Goal: Navigation & Orientation: Understand site structure

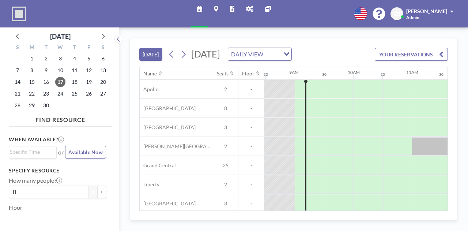
scroll to position [0, 497]
click at [445, 13] on span "[PERSON_NAME]" at bounding box center [426, 11] width 41 height 6
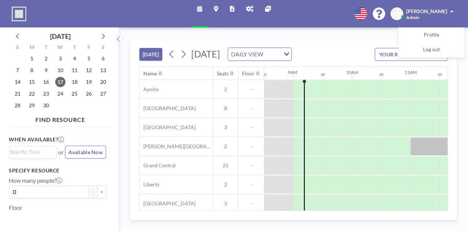
click at [233, 13] on link "Reports" at bounding box center [232, 13] width 16 height 27
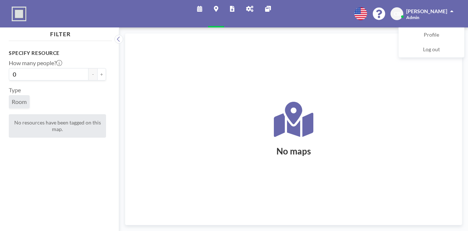
click at [267, 8] on icon at bounding box center [268, 9] width 6 height 6
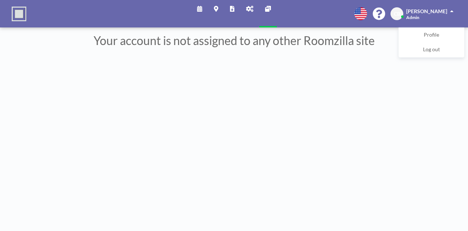
click at [235, 10] on link "Reports" at bounding box center [232, 13] width 16 height 27
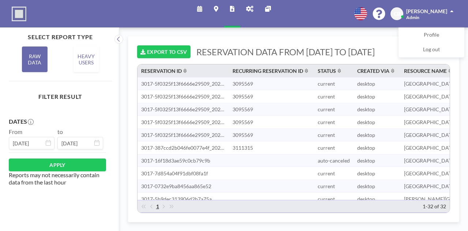
click at [200, 10] on icon at bounding box center [199, 9] width 5 height 6
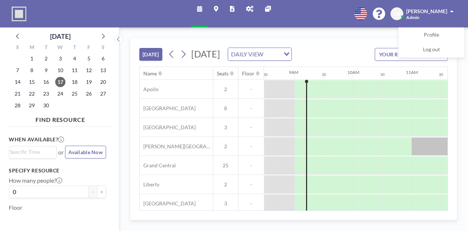
scroll to position [0, 497]
click at [216, 13] on link "Maps" at bounding box center [216, 13] width 16 height 27
